Goal: Obtain resource: Download file/media

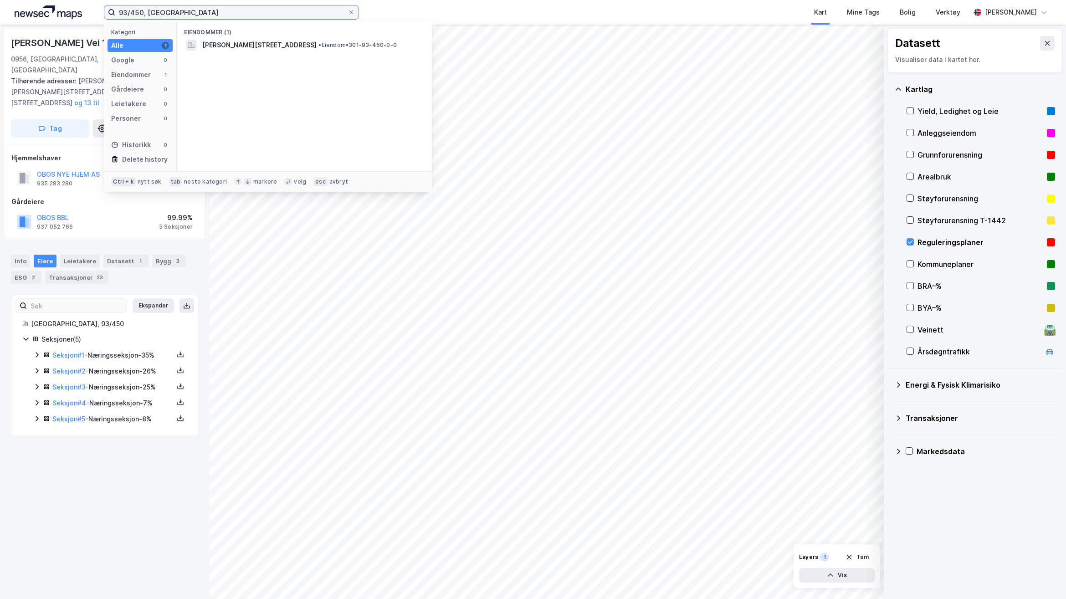
drag, startPoint x: 182, startPoint y: 14, endPoint x: 53, endPoint y: 10, distance: 129.0
click at [53, 10] on div "93/450, [GEOGRAPHIC_DATA] Kategori Alle 1 Google 0 Eiendommer 1 Gårdeiere 0 Lei…" at bounding box center [533, 12] width 1066 height 25
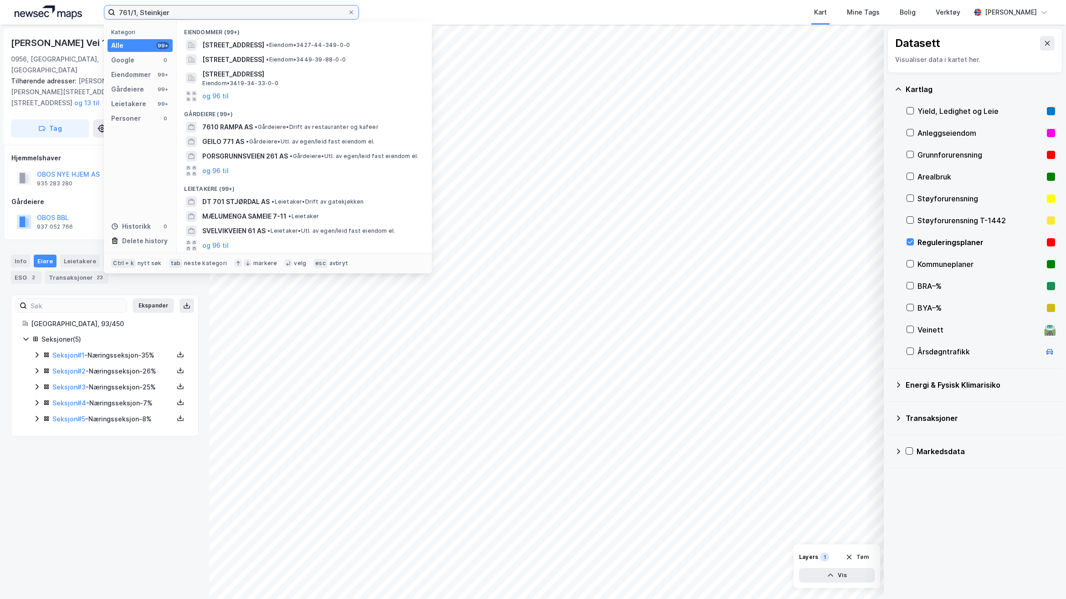
type input "761/1, Steinkjer"
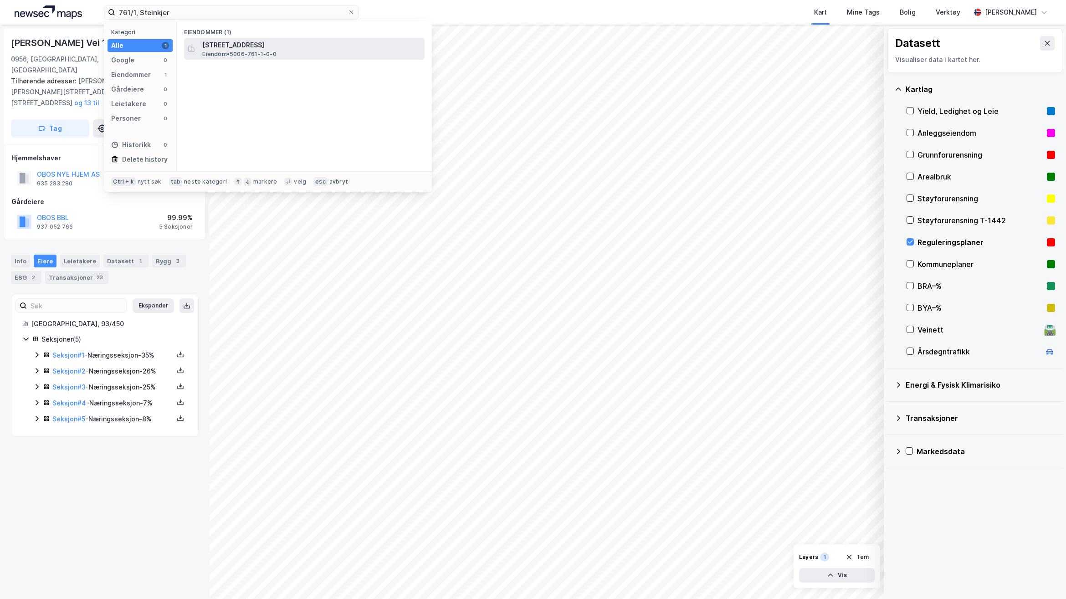
click at [305, 51] on div "Verrastrandvegen 2801, 7796, FOLLAFOSS, STEINKJER Eiendom • 5006-761-1-0-0" at bounding box center [312, 49] width 220 height 18
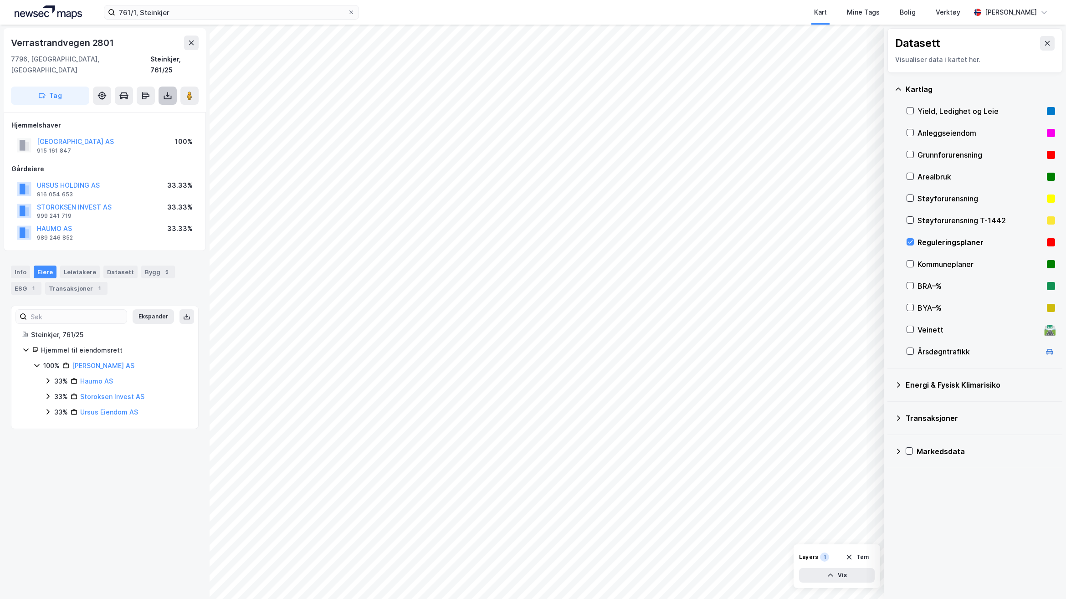
click at [167, 95] on icon at bounding box center [168, 96] width 4 height 2
click at [131, 110] on div "Last ned grunnbok" at bounding box center [122, 113] width 53 height 7
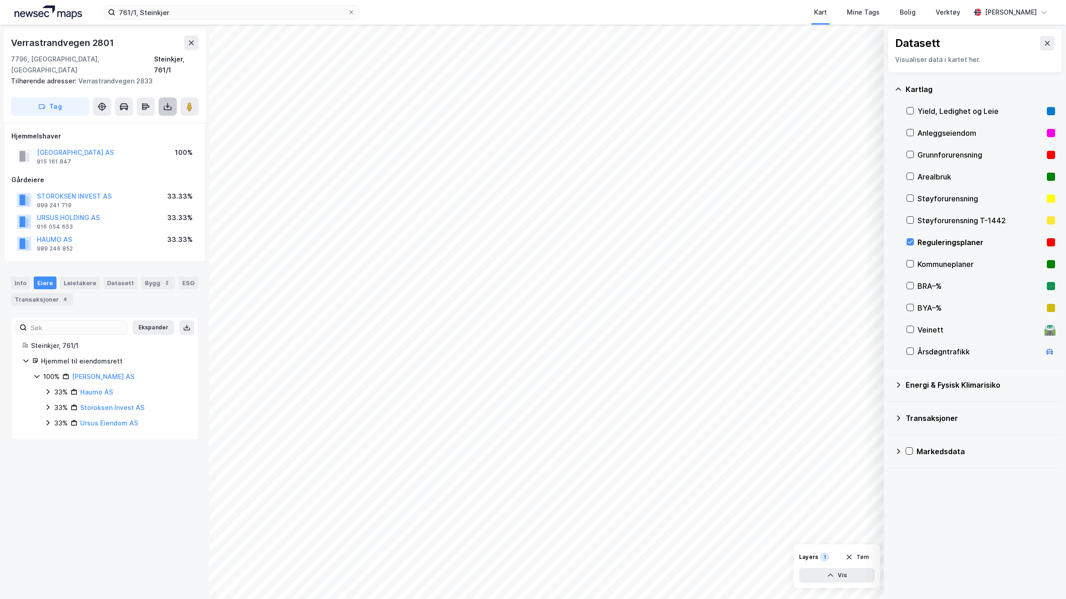
click at [163, 102] on icon at bounding box center [167, 106] width 9 height 9
click at [133, 120] on div "Last ned grunnbok" at bounding box center [128, 124] width 97 height 15
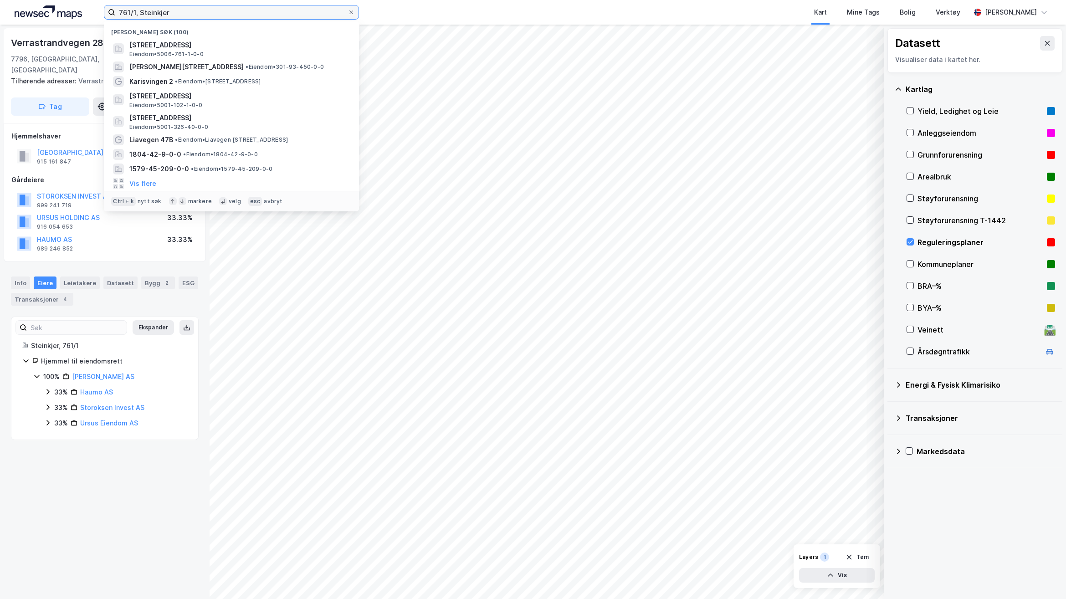
drag, startPoint x: 179, startPoint y: 8, endPoint x: 46, endPoint y: 8, distance: 133.0
click at [46, 8] on div "761/1, Steinkjer Nylige søk (100) Verrastrandvegen 2801, 7796, FOLLAFOSS, STEIN…" at bounding box center [533, 12] width 1066 height 25
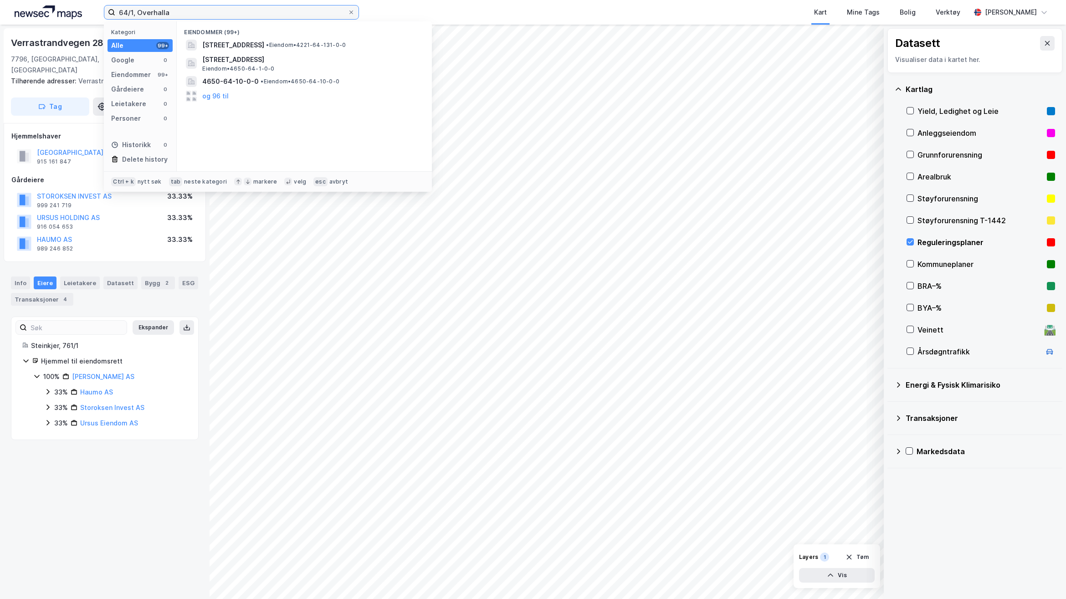
type input "64/1, Overhalla"
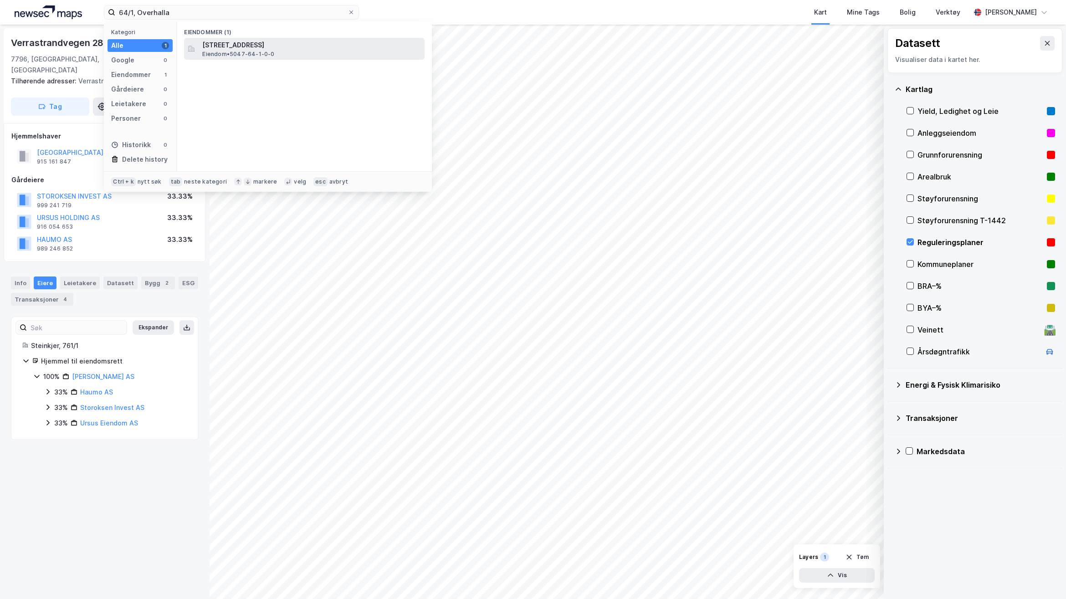
click at [270, 56] on span "Eiendom • 5047-64-1-0-0" at bounding box center [238, 54] width 72 height 7
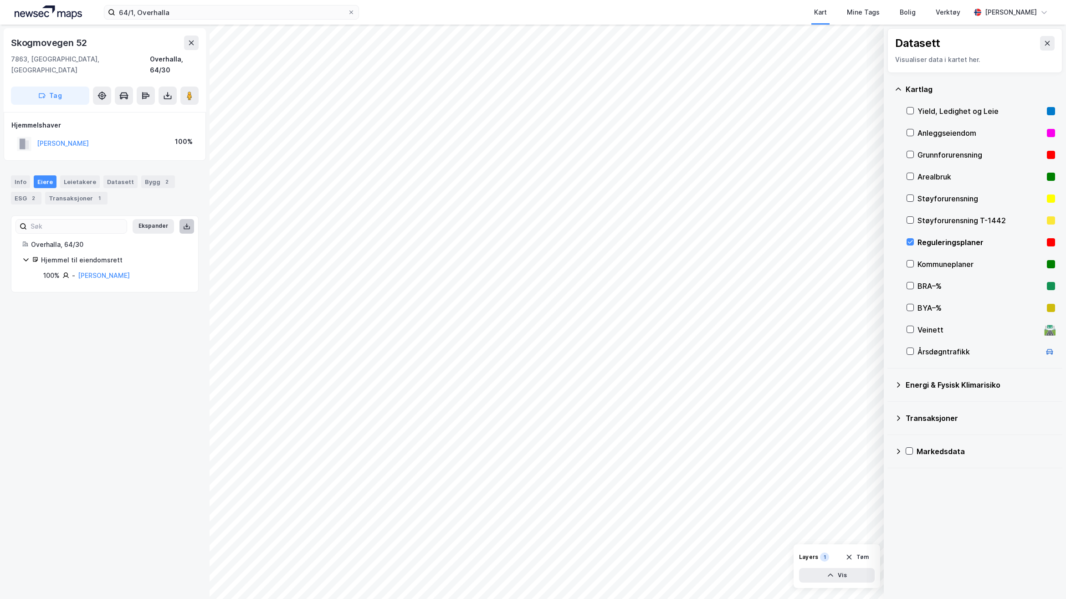
click at [183, 223] on icon at bounding box center [186, 226] width 7 height 7
click at [129, 449] on div "Skogmovegen 52 7863, [GEOGRAPHIC_DATA], [GEOGRAPHIC_DATA] Overhalla, 64/30 Tag …" at bounding box center [104, 312] width 209 height 574
click at [183, 223] on icon at bounding box center [186, 226] width 7 height 7
click at [21, 175] on div "Info" at bounding box center [20, 181] width 19 height 13
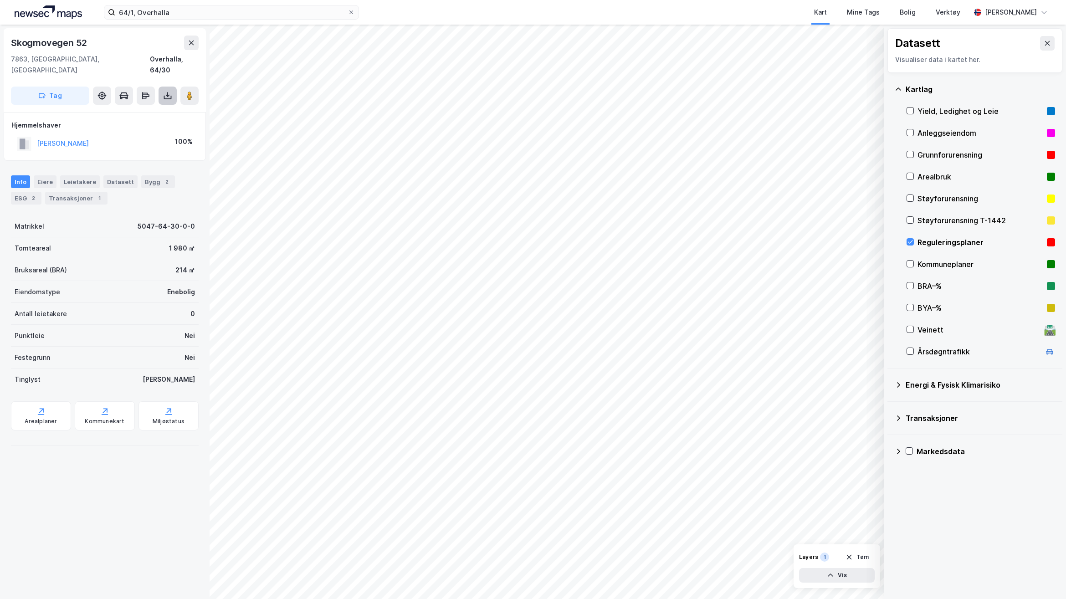
click at [166, 95] on icon at bounding box center [168, 96] width 4 height 2
click at [158, 107] on div "Last ned grunnbok" at bounding box center [128, 114] width 97 height 15
click at [171, 91] on icon at bounding box center [167, 95] width 9 height 9
click at [149, 110] on div "Last ned grunnbok" at bounding box center [122, 113] width 53 height 7
